Goal: Task Accomplishment & Management: Use online tool/utility

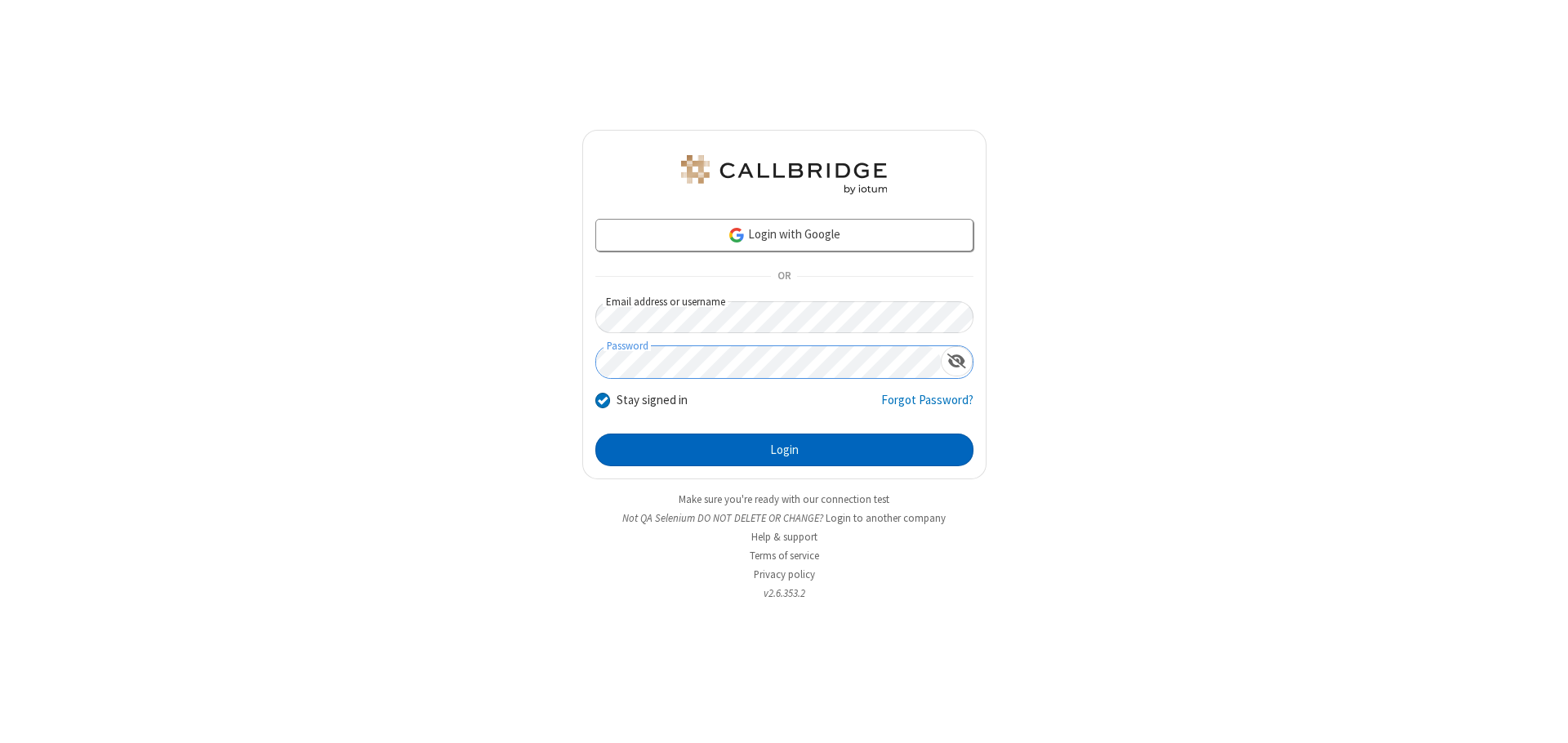
click at [784, 450] on button "Login" at bounding box center [784, 450] width 378 height 33
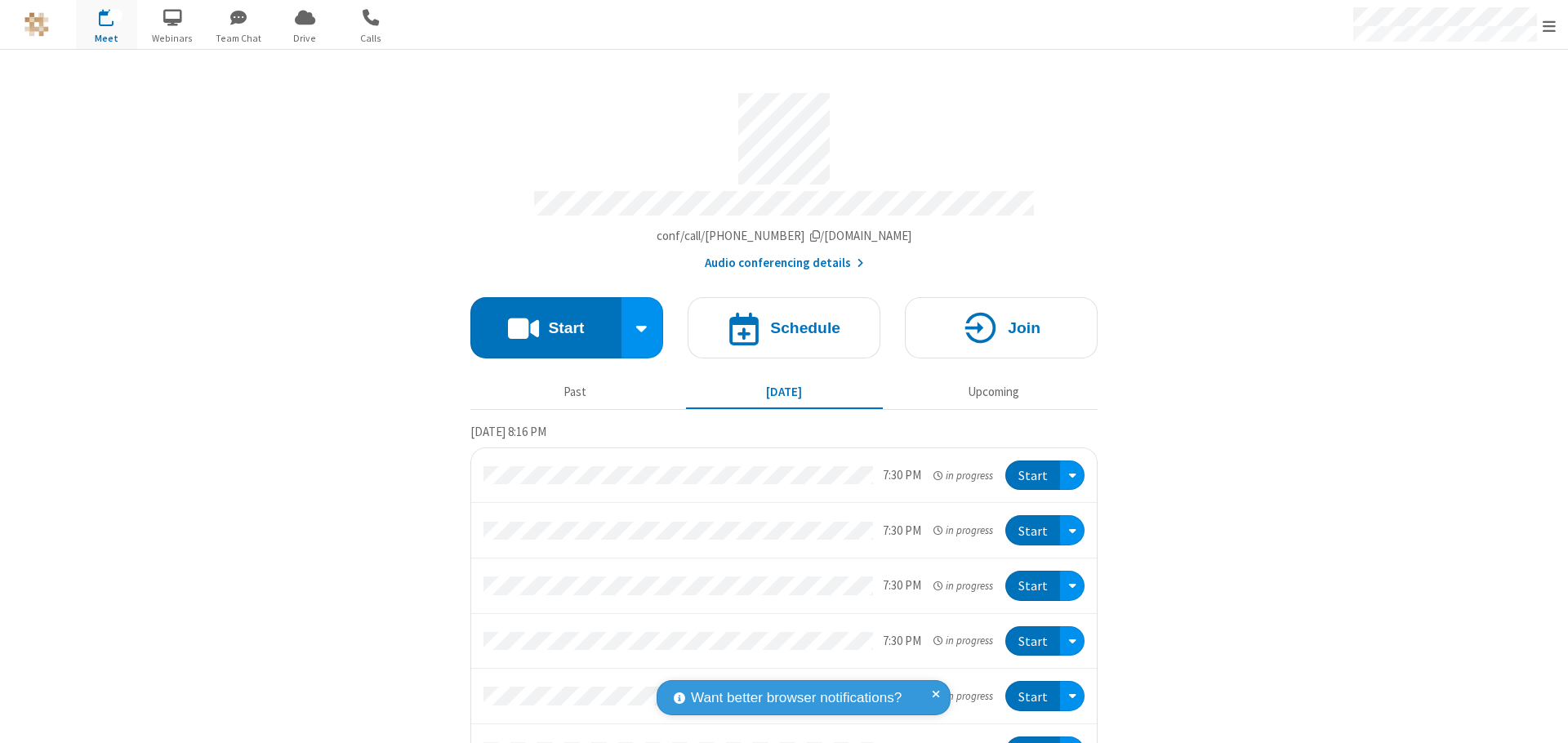
click at [539, 320] on button "Start" at bounding box center [546, 328] width 151 height 62
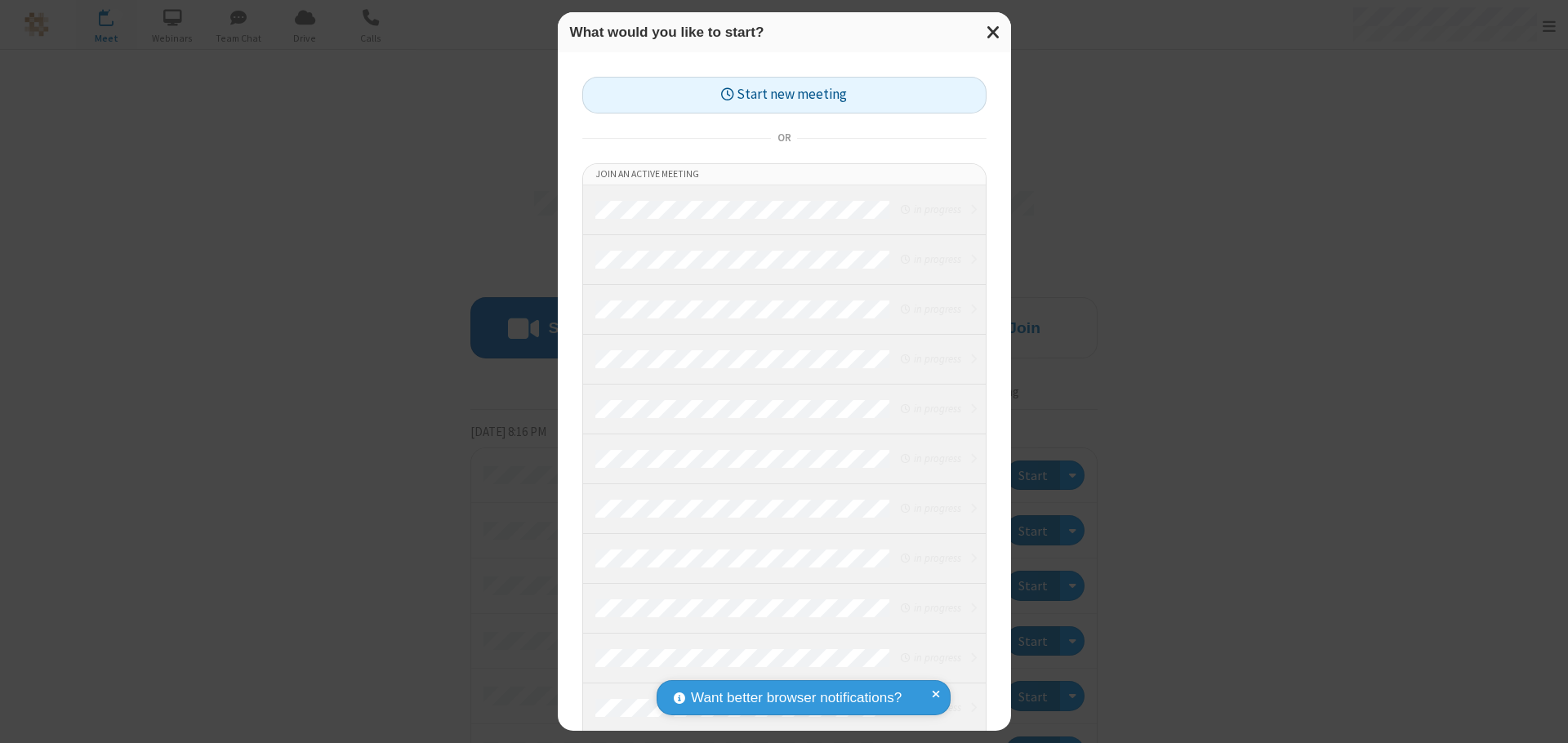
click at [784, 94] on button "Start new meeting" at bounding box center [784, 94] width 404 height 37
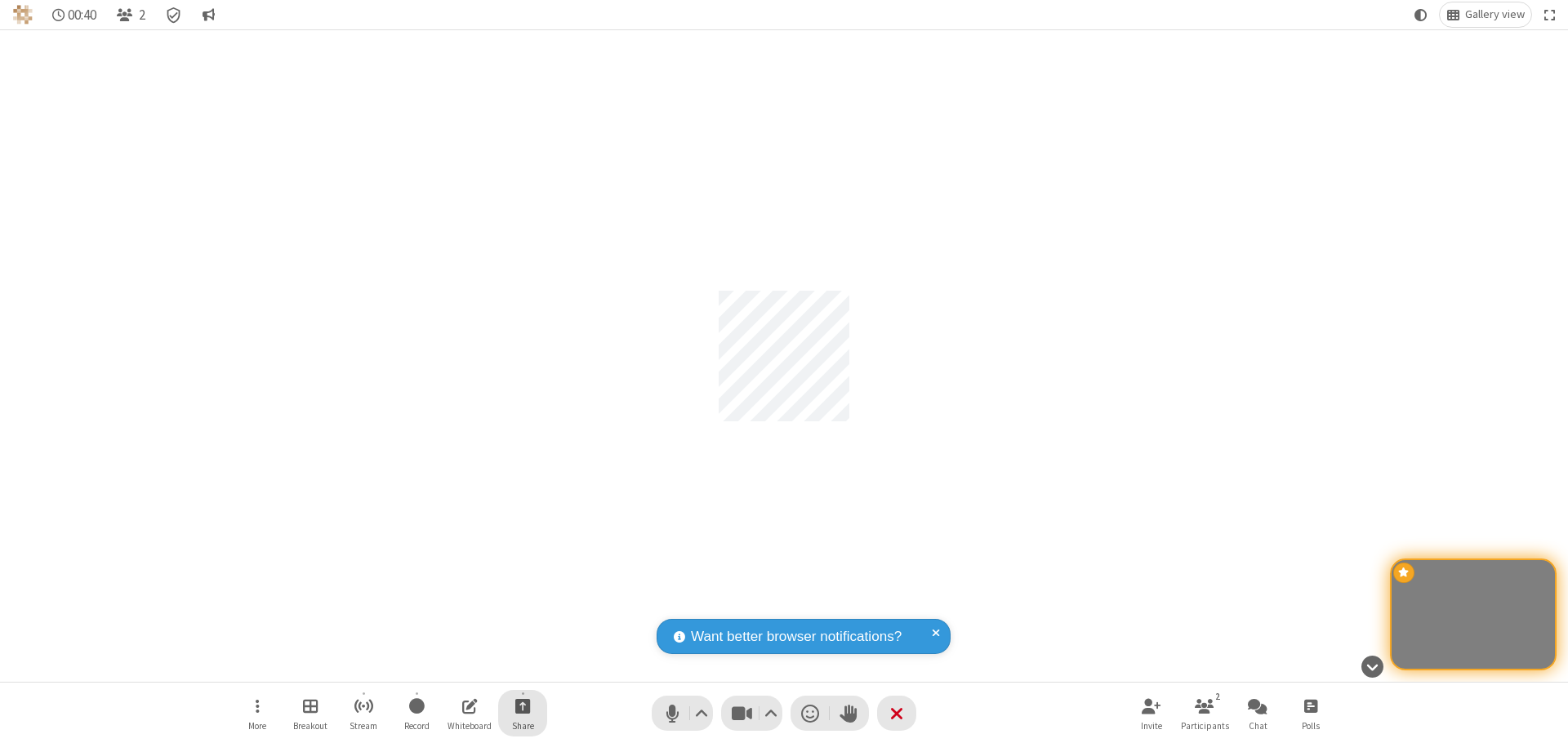
click at [522, 705] on span "Start sharing" at bounding box center [523, 705] width 16 height 21
click at [457, 666] on span "Share my screen" at bounding box center [457, 667] width 19 height 14
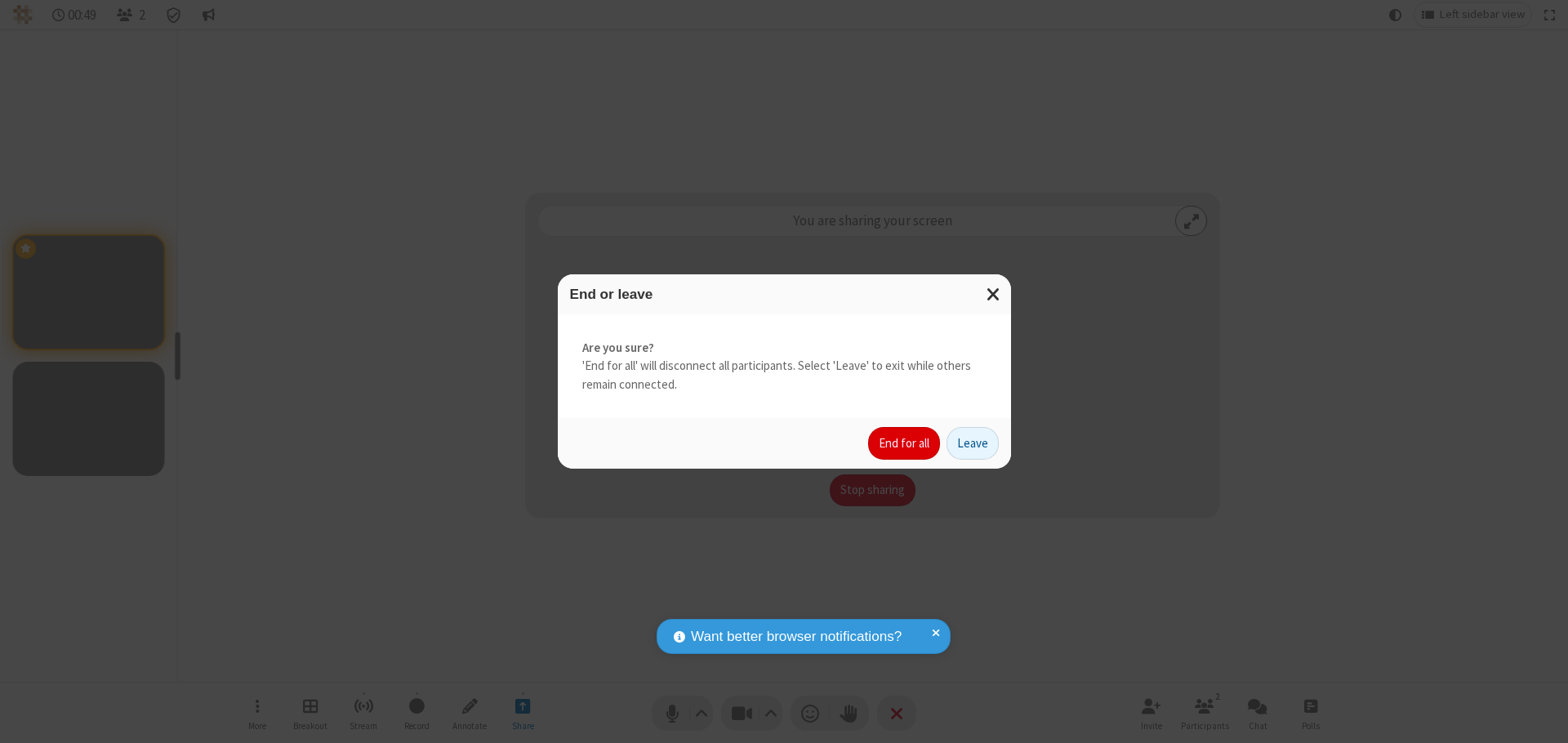
click at [905, 444] on button "End for all" at bounding box center [904, 443] width 72 height 33
